Goal: Task Accomplishment & Management: Manage account settings

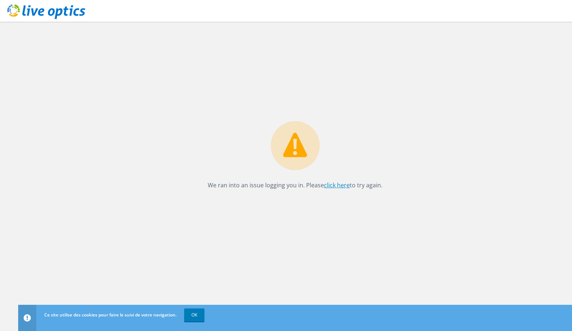
click at [341, 183] on link "click here" at bounding box center [337, 185] width 26 height 8
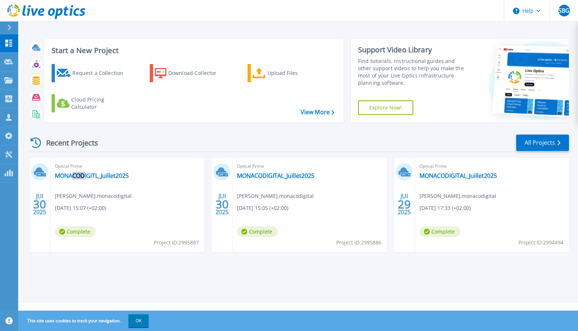
drag, startPoint x: 101, startPoint y: 258, endPoint x: 475, endPoint y: 238, distance: 375.0
click at [243, 255] on div "JUI 30 2025 Optical Prime MONACODIGITL_Juillet2025 Sophie Belhassen Gomila , mo…" at bounding box center [295, 212] width 546 height 109
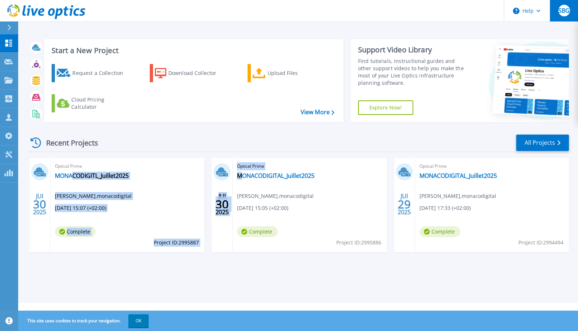
click at [564, 12] on span "SBG" at bounding box center [563, 11] width 11 height 6
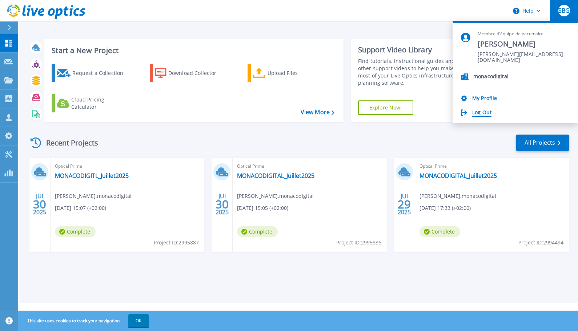
drag, startPoint x: 470, startPoint y: 111, endPoint x: 478, endPoint y: 111, distance: 8.4
click at [473, 111] on div "Log Out" at bounding box center [515, 112] width 109 height 7
click at [489, 113] on link "Log Out" at bounding box center [481, 112] width 19 height 7
